Goal: Task Accomplishment & Management: Manage account settings

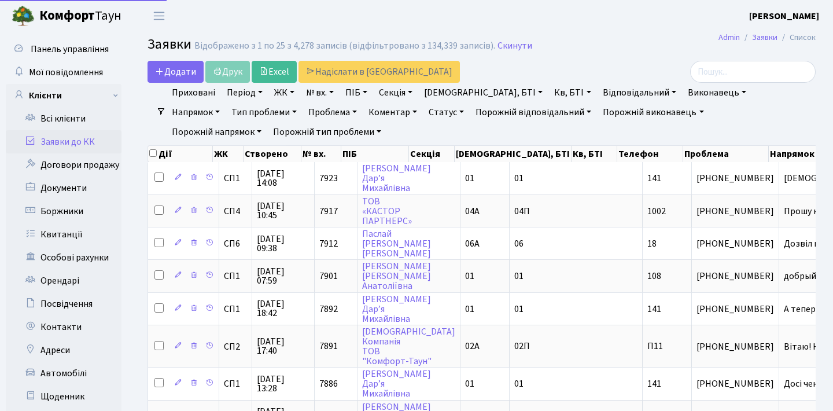
select select "25"
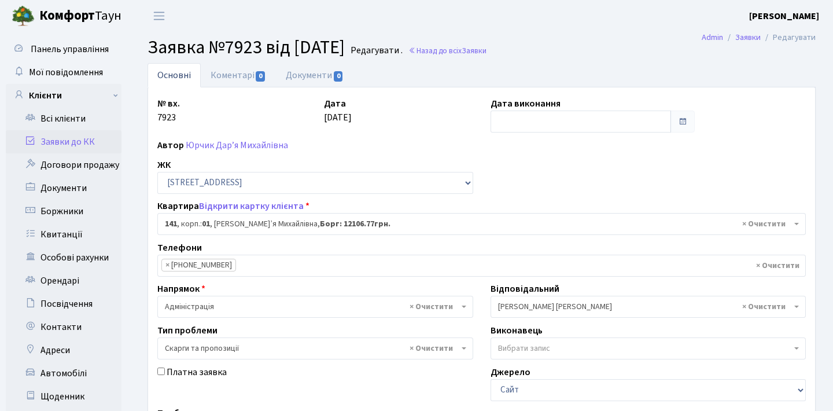
select select "20066"
select select "55"
click at [75, 144] on link "Заявки до КК" at bounding box center [64, 141] width 116 height 23
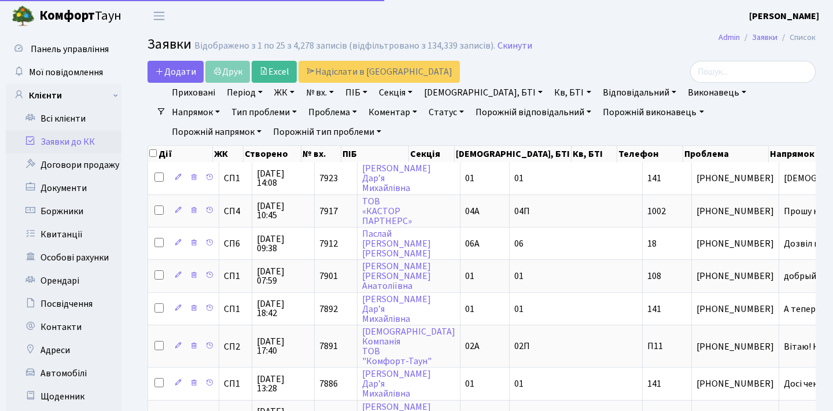
select select "25"
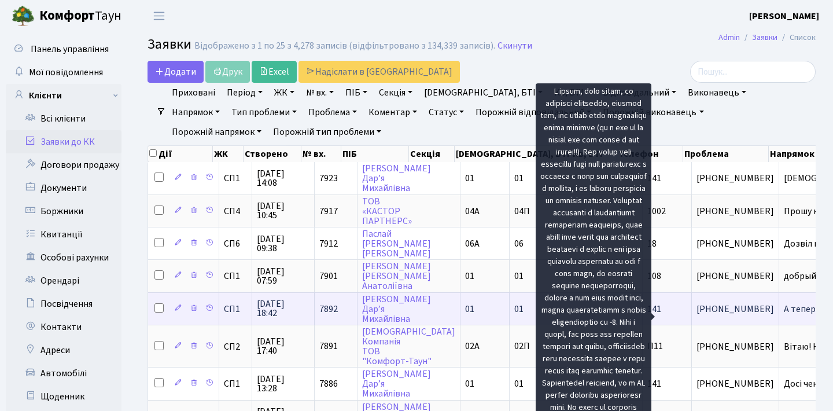
click at [784, 315] on span "А тепер, будь л[...]" at bounding box center [820, 309] width 73 height 13
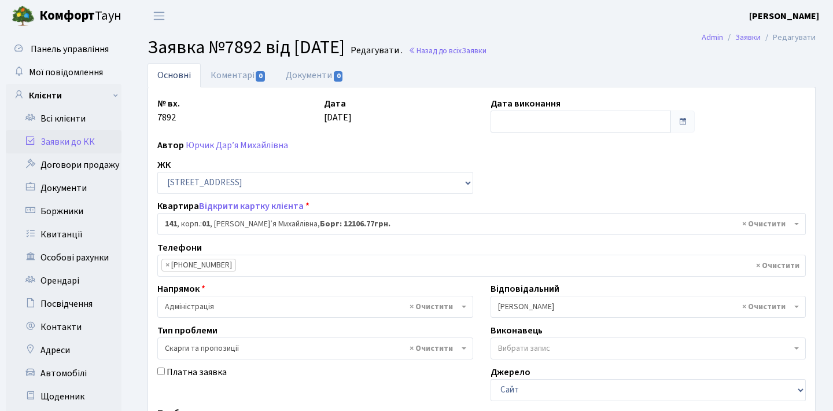
select select "20066"
select select "55"
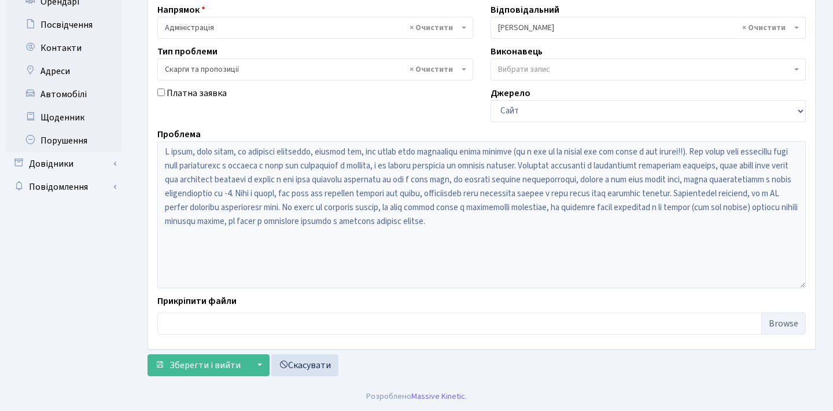
scroll to position [279, 0]
